Goal: Task Accomplishment & Management: Manage account settings

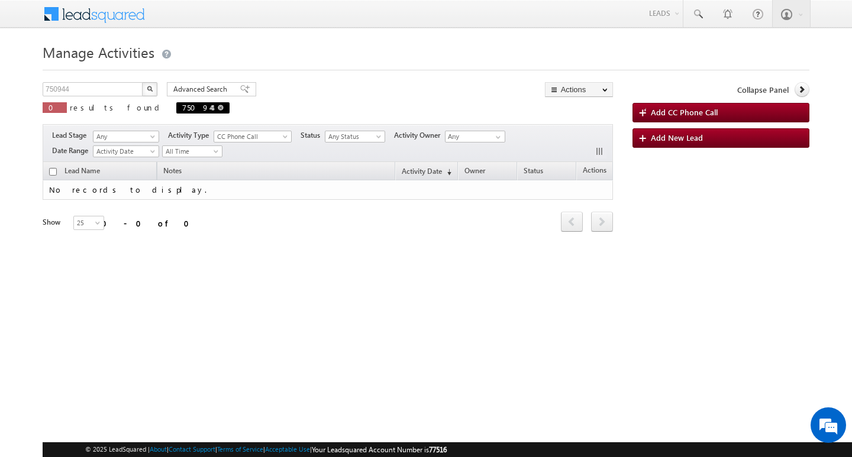
click at [218, 106] on span at bounding box center [221, 108] width 6 height 6
type input "Search Activities"
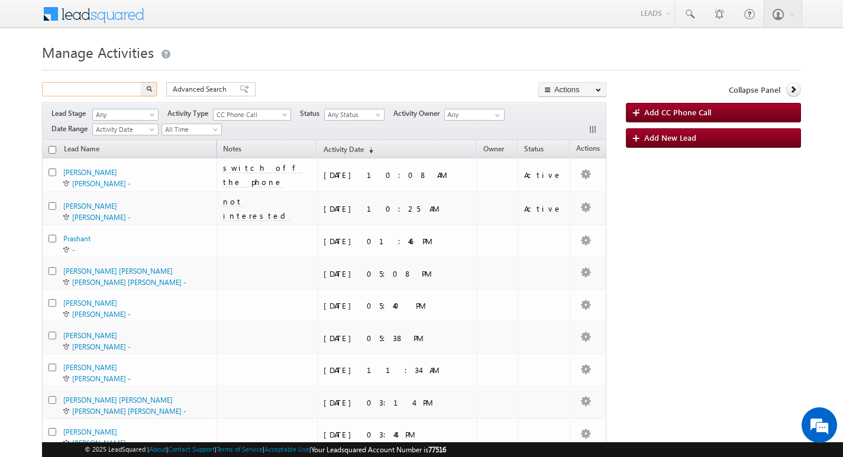
click at [109, 85] on input "text" at bounding box center [92, 89] width 101 height 14
paste input "754596"
type input "754596"
click at [147, 86] on img "button" at bounding box center [149, 89] width 6 height 6
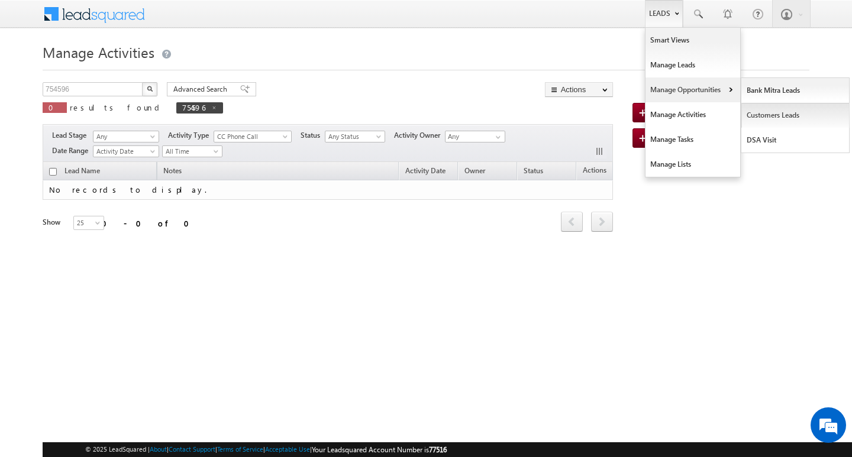
click at [750, 111] on link "Customers Leads" at bounding box center [795, 115] width 108 height 25
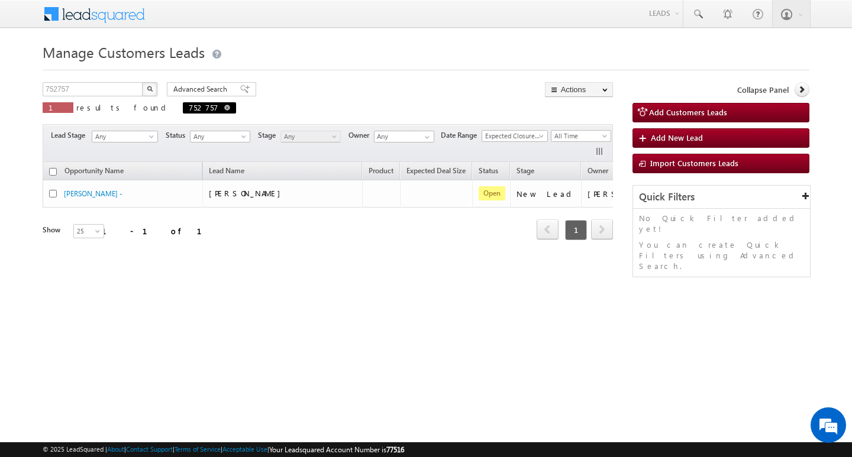
click at [224, 107] on span at bounding box center [227, 108] width 6 height 6
type input "Search Customers Leads"
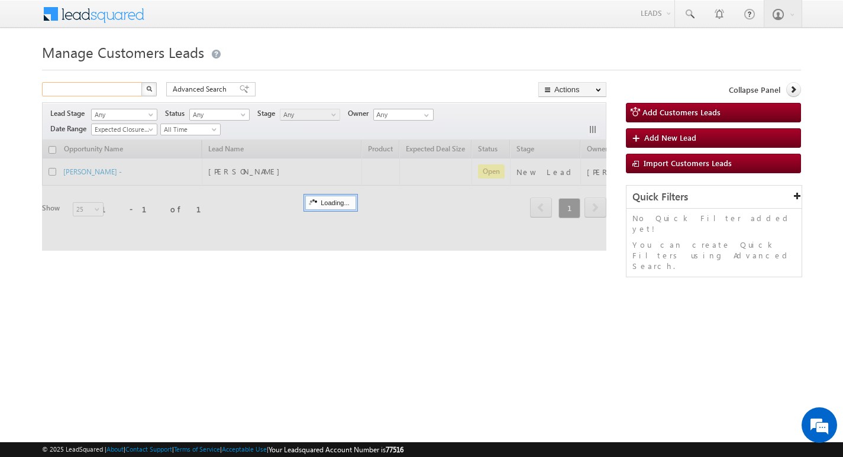
click at [111, 89] on input "text" at bounding box center [92, 89] width 101 height 14
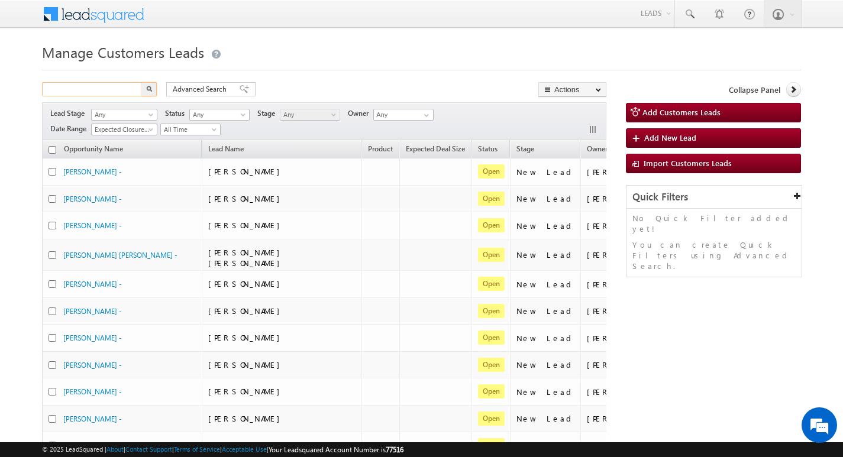
paste input "754596"
type input "754596"
click at [141, 82] on button "button" at bounding box center [148, 89] width 15 height 14
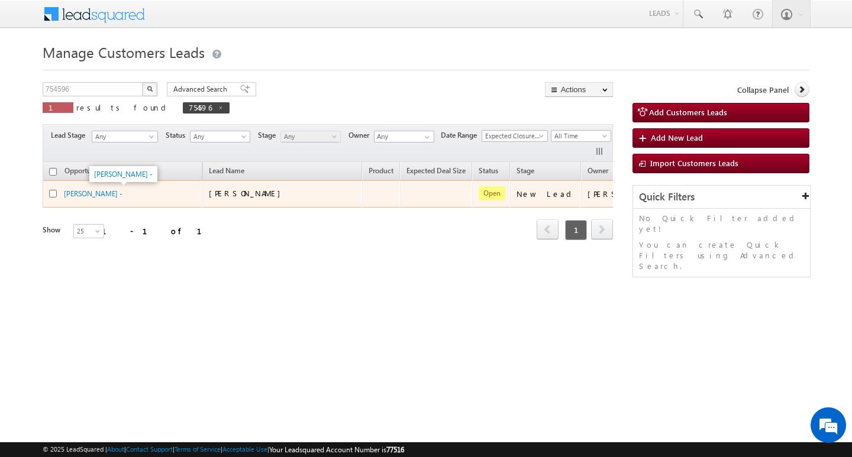
click at [83, 188] on span "[PERSON_NAME] -" at bounding box center [93, 193] width 59 height 10
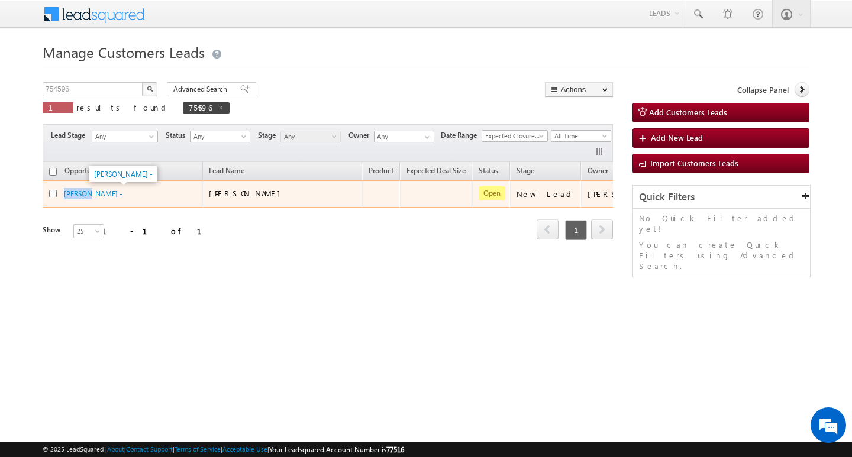
click at [83, 188] on span "[PERSON_NAME] -" at bounding box center [93, 193] width 59 height 10
click at [106, 194] on link "[PERSON_NAME] -" at bounding box center [93, 193] width 59 height 9
click at [106, 190] on link "[PERSON_NAME] -" at bounding box center [93, 193] width 59 height 9
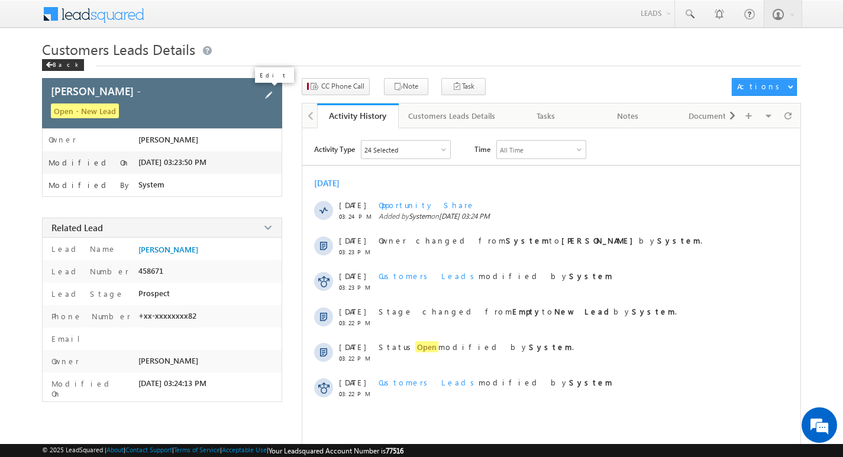
click at [263, 93] on span at bounding box center [268, 95] width 13 height 13
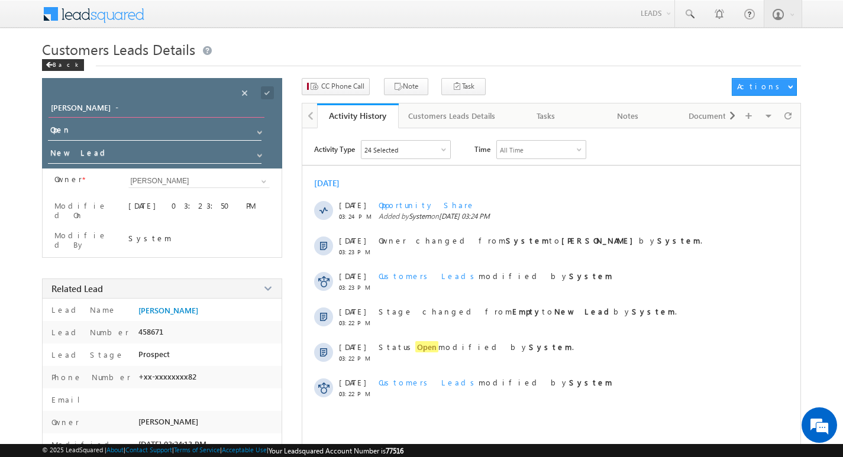
click at [173, 113] on input "[PERSON_NAME] -" at bounding box center [156, 109] width 216 height 17
type input "A"
click at [155, 108] on input "Opportunity Name" at bounding box center [156, 109] width 216 height 17
paste input "[PERSON_NAME]"
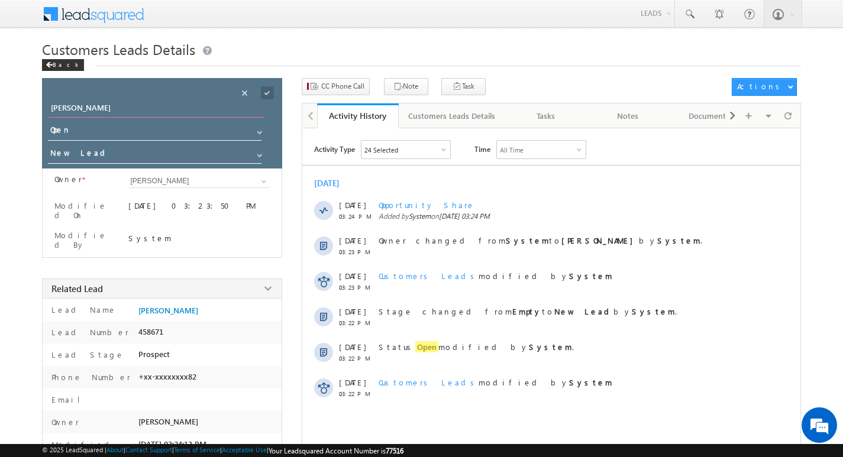
type input "[PERSON_NAME]"
click at [266, 88] on span at bounding box center [267, 92] width 13 height 13
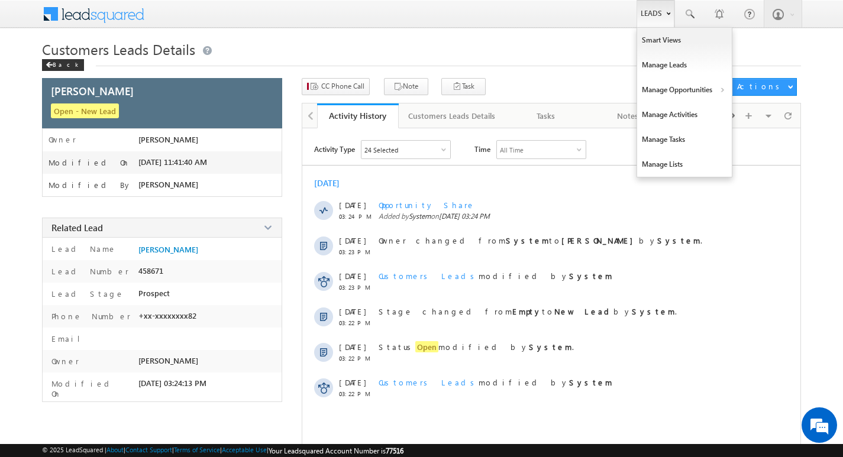
click at [658, 11] on link "Leads" at bounding box center [655, 13] width 38 height 27
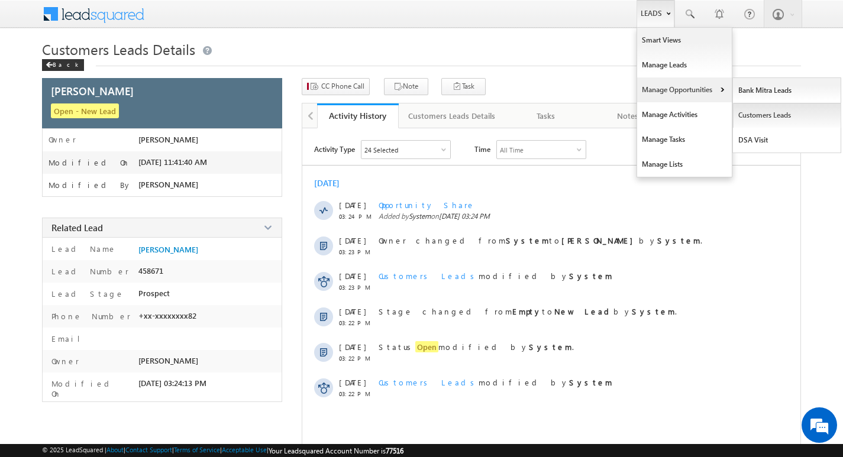
click at [744, 111] on link "Customers Leads" at bounding box center [787, 115] width 108 height 25
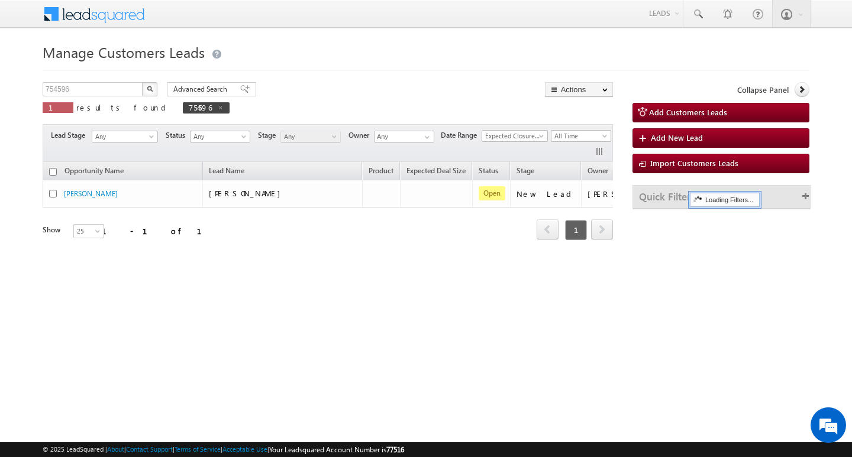
click at [92, 82] on div "Manage Customers Leads 754596 X 1 results found 754596 Advanced Search Advanced…" at bounding box center [426, 188] width 766 height 296
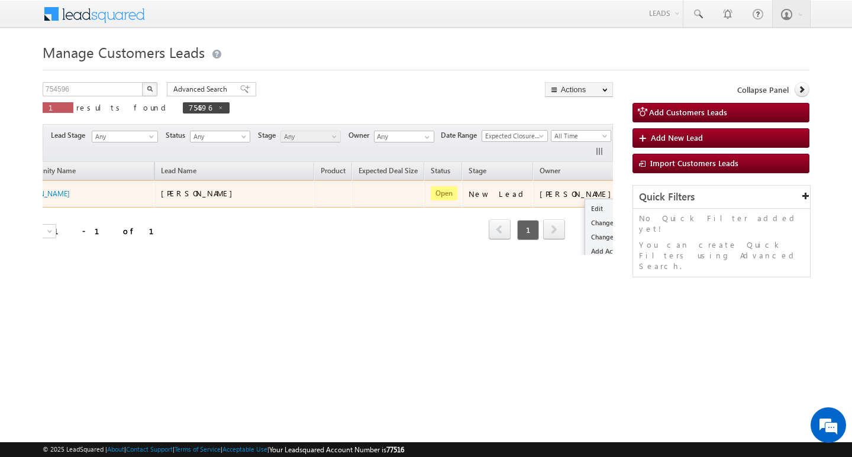
click at [632, 187] on button "button" at bounding box center [638, 193] width 12 height 12
click at [585, 210] on link "Edit" at bounding box center [614, 209] width 59 height 14
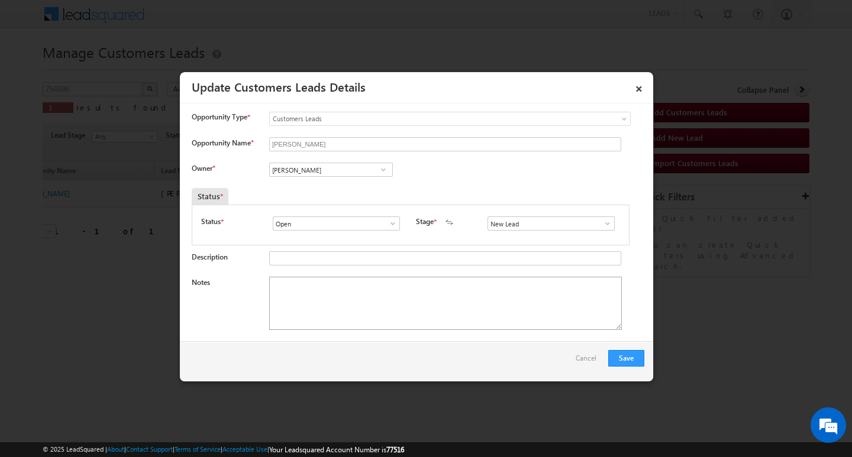
scroll to position [0, 0]
click at [406, 297] on textarea "Notes" at bounding box center [445, 303] width 352 height 53
click at [350, 171] on input "[PERSON_NAME]" at bounding box center [331, 170] width 124 height 14
click at [387, 301] on textarea "Notes" at bounding box center [445, 303] width 352 height 53
paste textarea "Customer Name manoj chauhan / ag 41y/ joab /Salaried/ bank me income /mothe inc…"
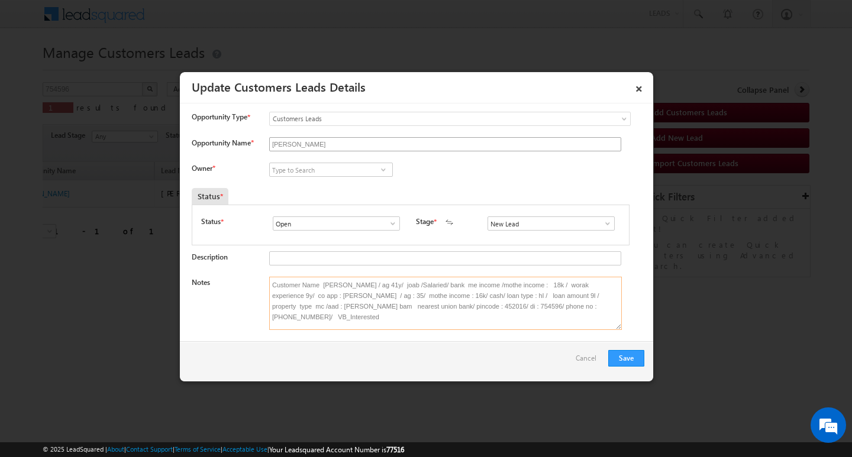
type textarea "Customer Name manoj chauhan / ag 41y/ joab /Salaried/ bank me income /mothe inc…"
click at [331, 143] on input "[PERSON_NAME]" at bounding box center [445, 144] width 352 height 14
click at [327, 179] on div "Vikas Halwai Vikas Halwai Aakash Mewada Aashish Pawar Aashutosh Shrivastava Abh…" at bounding box center [340, 171] width 143 height 17
click at [336, 169] on input at bounding box center [331, 170] width 124 height 14
click at [349, 171] on input at bounding box center [331, 170] width 124 height 14
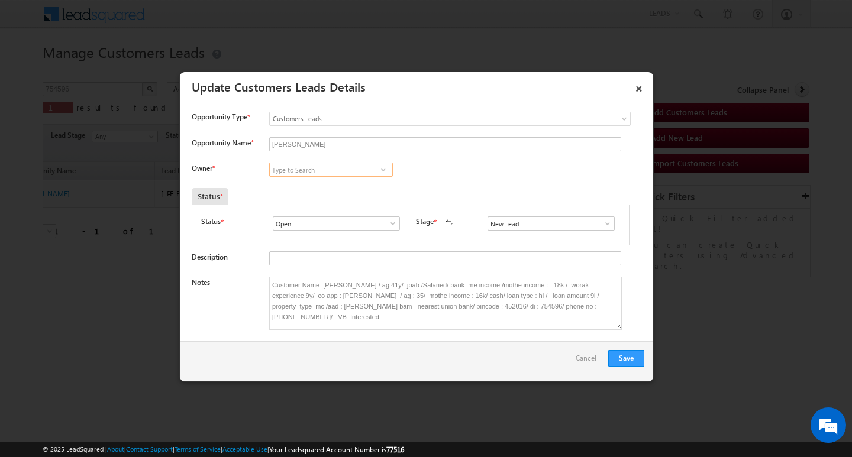
paste input "jayram.sahu@sgrlimited.in"
click at [353, 179] on link "Jayram Sahu jayram.sahu@sgrlimited.in" at bounding box center [331, 188] width 124 height 22
type input "Jayram Sahu"
click at [626, 357] on button "Save" at bounding box center [626, 358] width 36 height 17
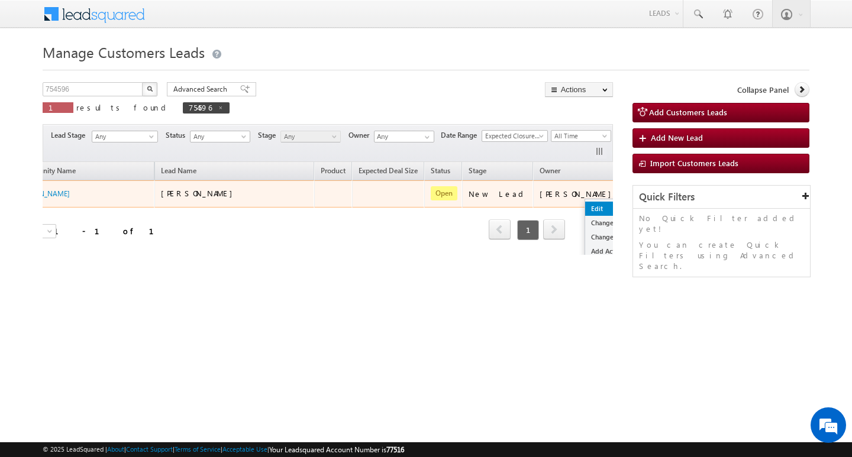
click at [585, 203] on link "Edit" at bounding box center [614, 209] width 59 height 14
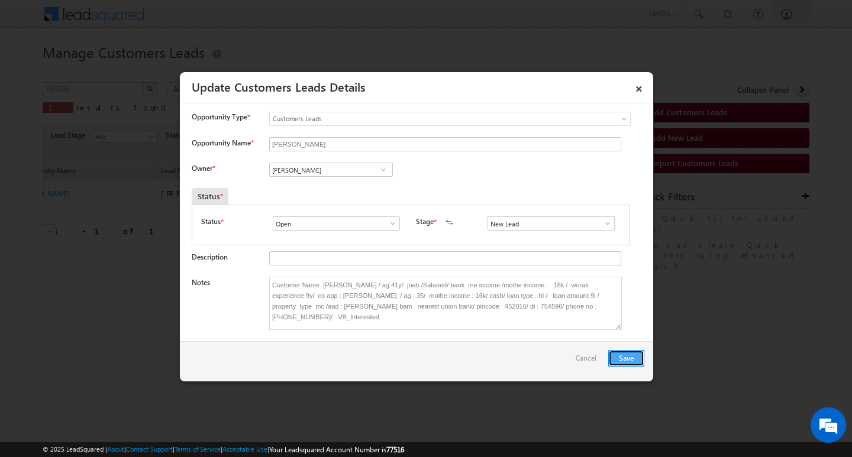
click at [623, 360] on button "Save" at bounding box center [626, 358] width 36 height 17
